Goal: Transaction & Acquisition: Purchase product/service

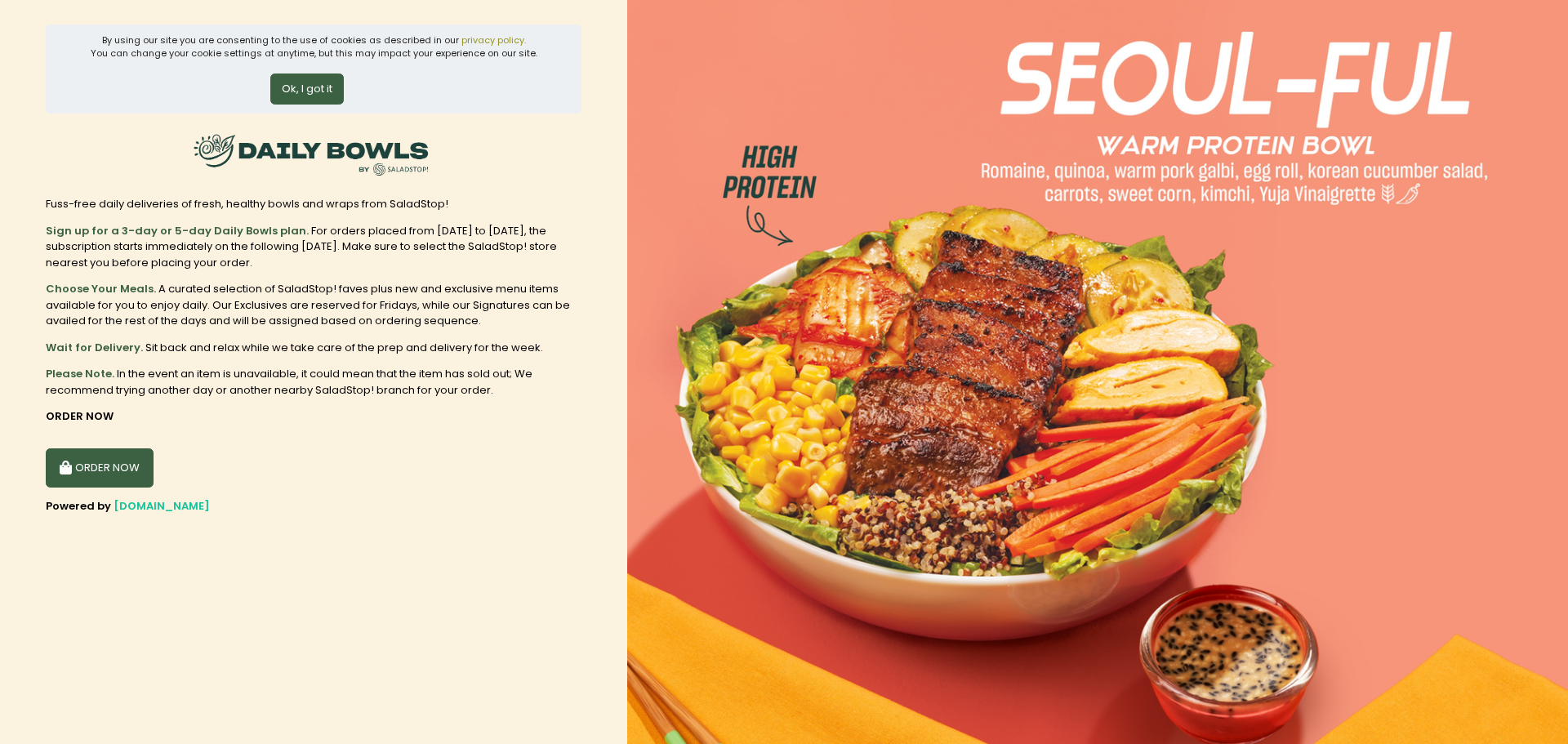
click at [98, 463] on button "ORDER NOW" at bounding box center [99, 468] width 108 height 39
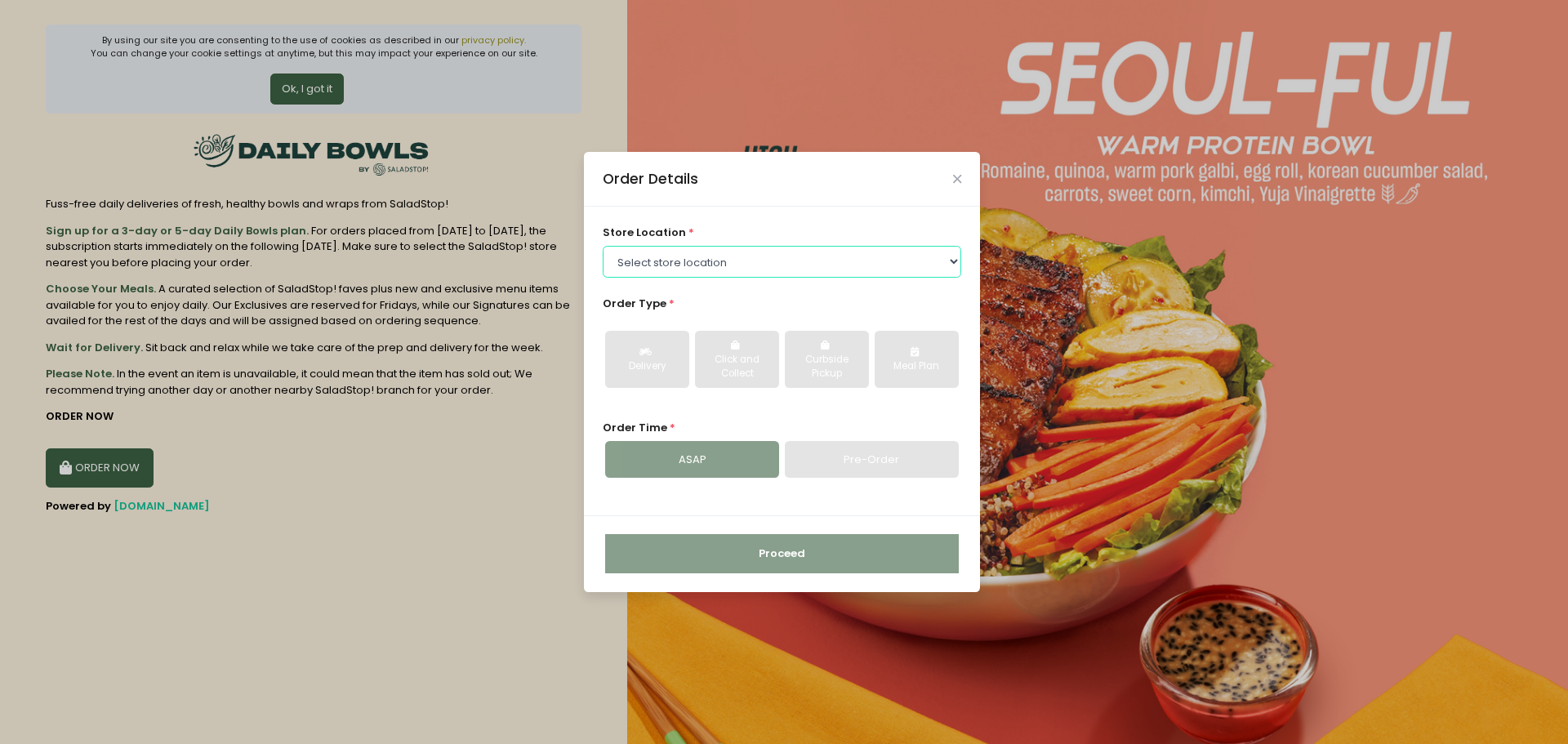
click at [952, 258] on select "Select store location [GEOGRAPHIC_DATA] [PERSON_NAME][GEOGRAPHIC_DATA] [GEOGRAP…" at bounding box center [783, 261] width 360 height 31
select select "63a9723d37b89823b733ab85"
click at [603, 246] on select "Select store location [GEOGRAPHIC_DATA] [PERSON_NAME][GEOGRAPHIC_DATA] [GEOGRAP…" at bounding box center [783, 261] width 360 height 31
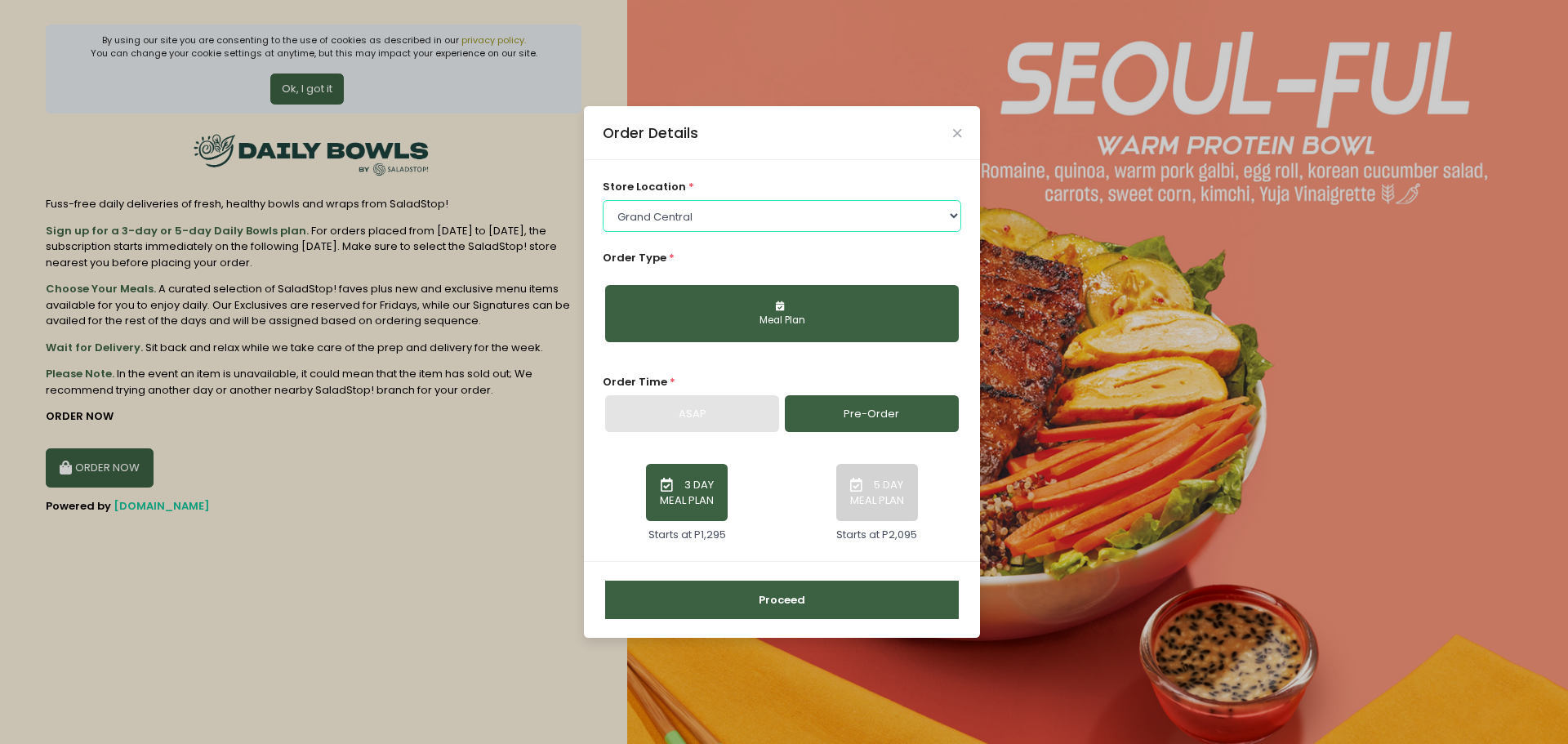
click at [852, 214] on select "Select store location [GEOGRAPHIC_DATA] [PERSON_NAME][GEOGRAPHIC_DATA] [GEOGRAP…" at bounding box center [783, 216] width 360 height 31
click at [508, 542] on div "Order Details store location * Select store location [GEOGRAPHIC_DATA] [PERSON_…" at bounding box center [784, 372] width 1568 height 744
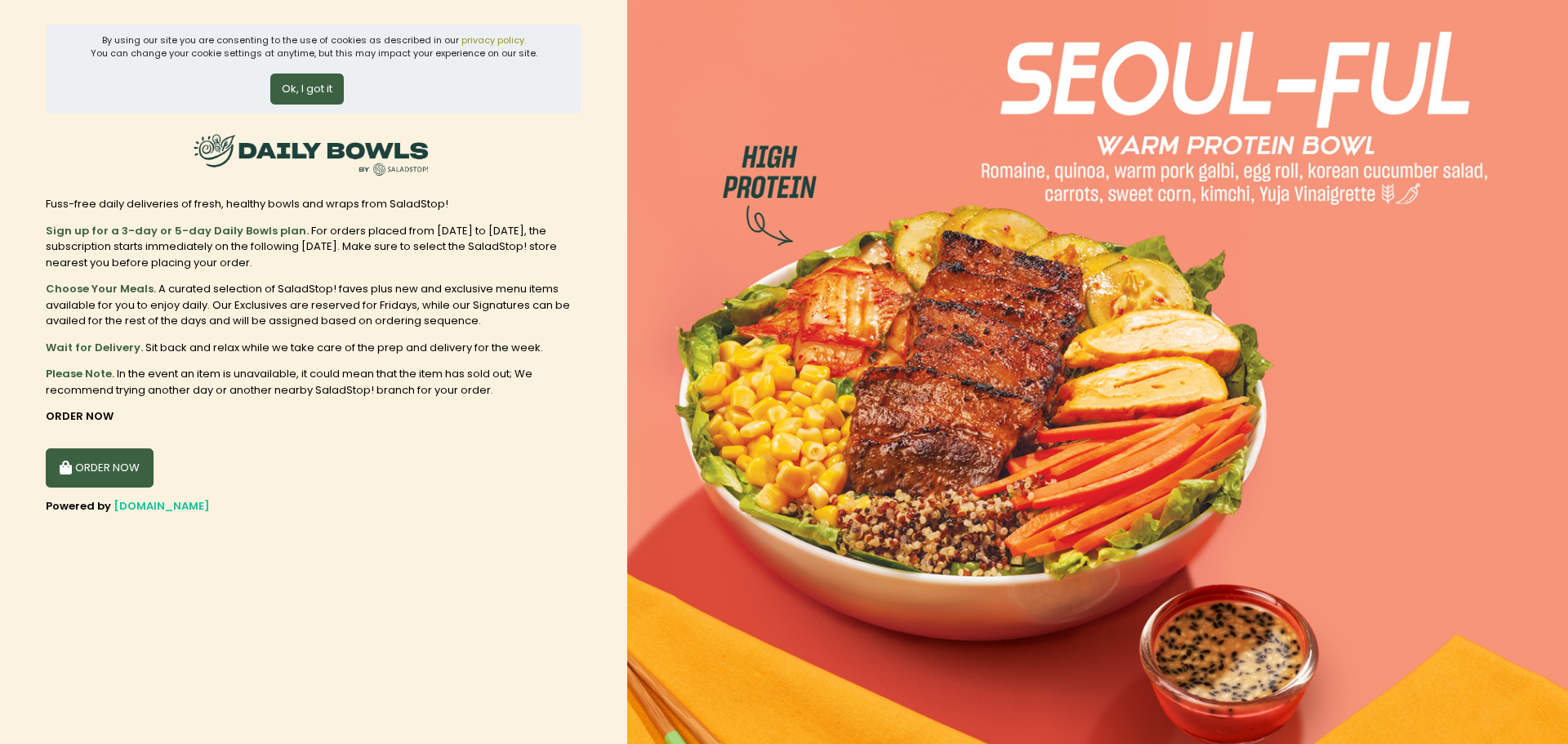
click at [71, 465] on icon "button" at bounding box center [68, 469] width 16 height 14
select select "63a9723d37b89823b733ab85"
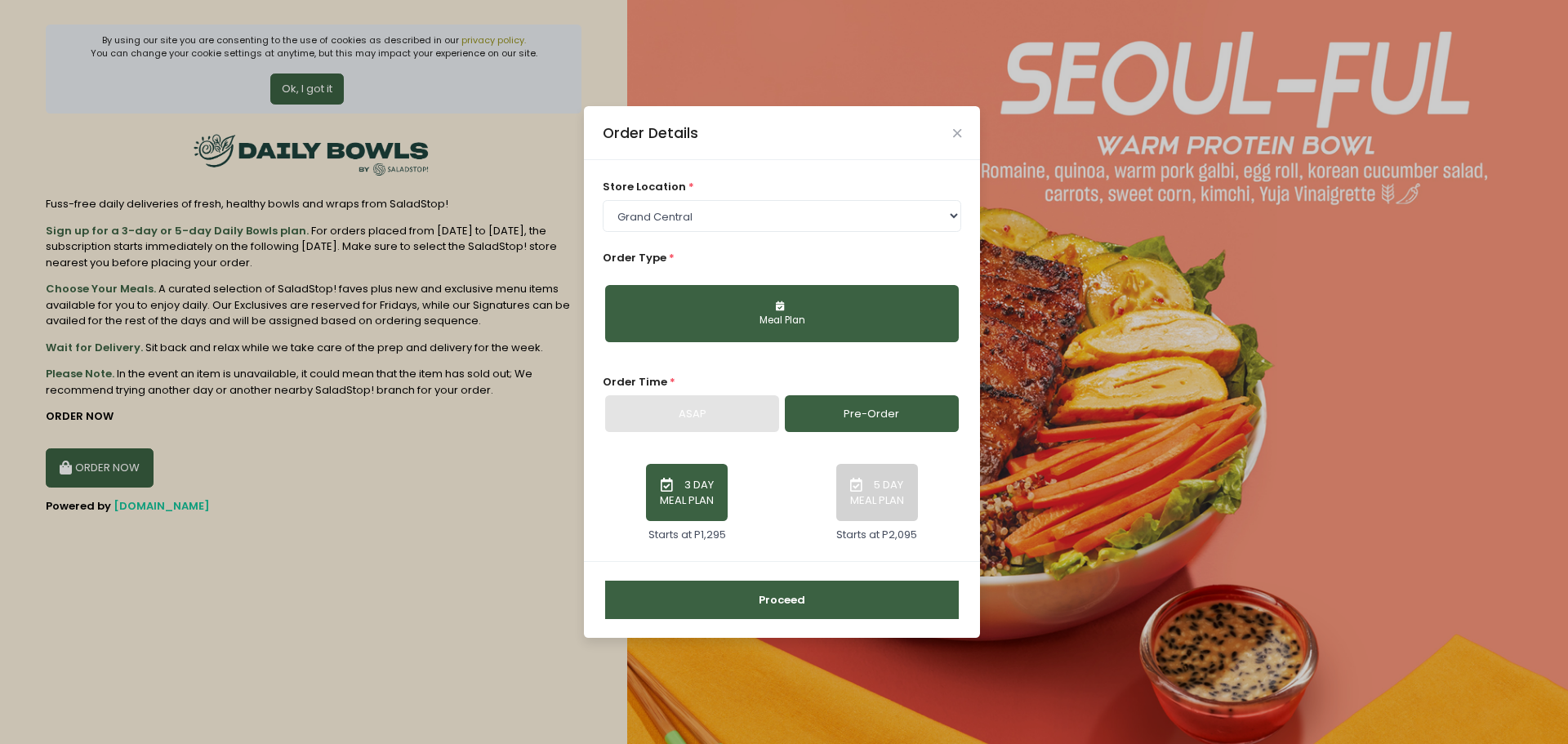
click at [661, 418] on div "ASAP" at bounding box center [692, 414] width 174 height 38
click at [857, 420] on link "Pre-Order" at bounding box center [871, 414] width 174 height 38
click at [727, 415] on div "ASAP" at bounding box center [692, 414] width 174 height 38
click at [954, 217] on select "Select store location [GEOGRAPHIC_DATA] [PERSON_NAME][GEOGRAPHIC_DATA] [GEOGRAP…" at bounding box center [783, 216] width 360 height 31
drag, startPoint x: 486, startPoint y: 565, endPoint x: 496, endPoint y: 557, distance: 12.8
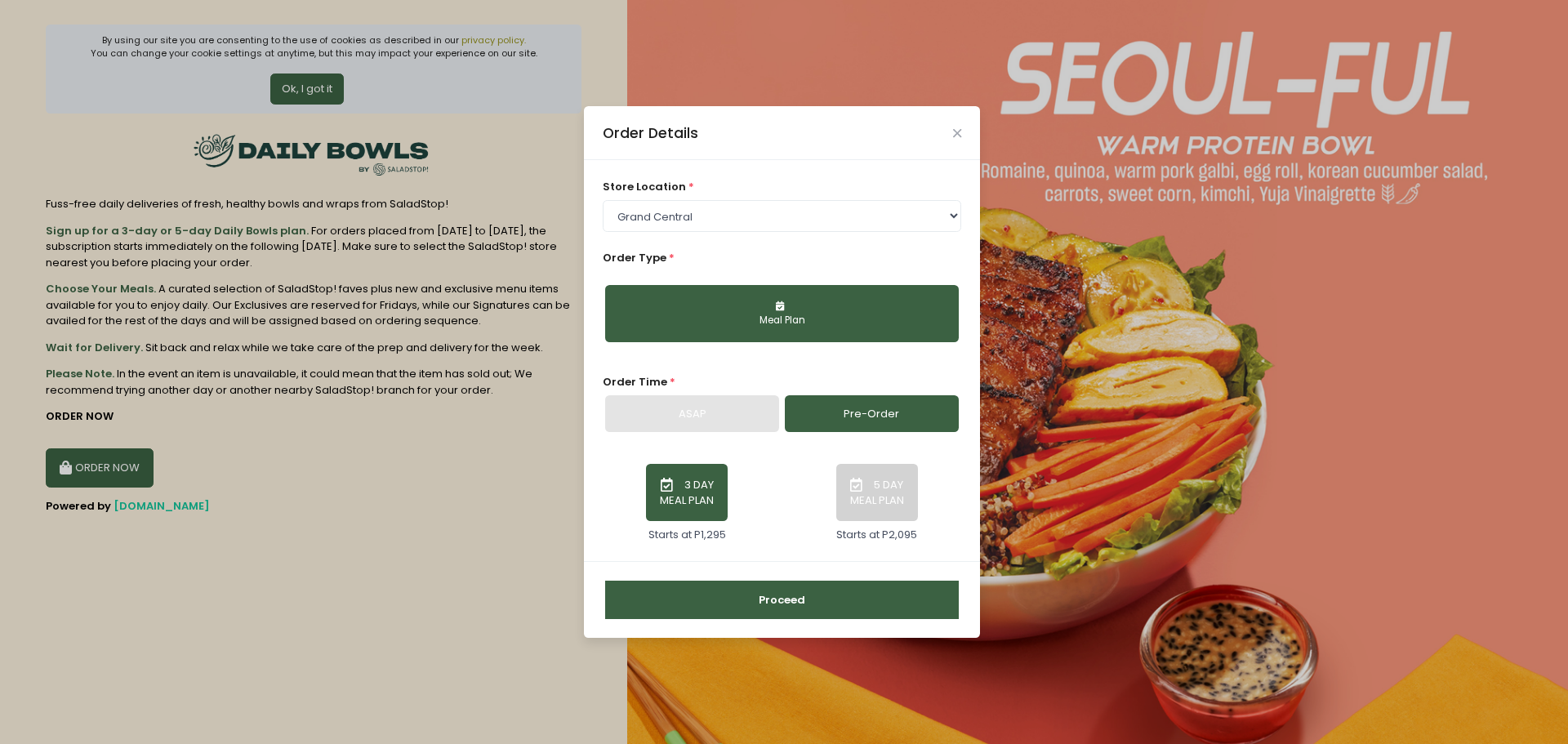
click at [488, 563] on div "Order Details store location * Select store location [GEOGRAPHIC_DATA] [PERSON_…" at bounding box center [784, 372] width 1568 height 744
